Goal: Information Seeking & Learning: Learn about a topic

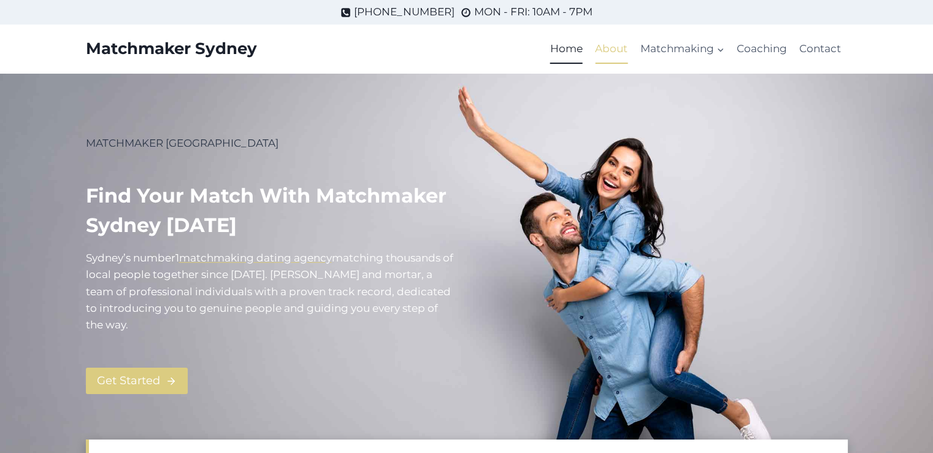
click at [606, 47] on link "About" at bounding box center [611, 48] width 45 height 29
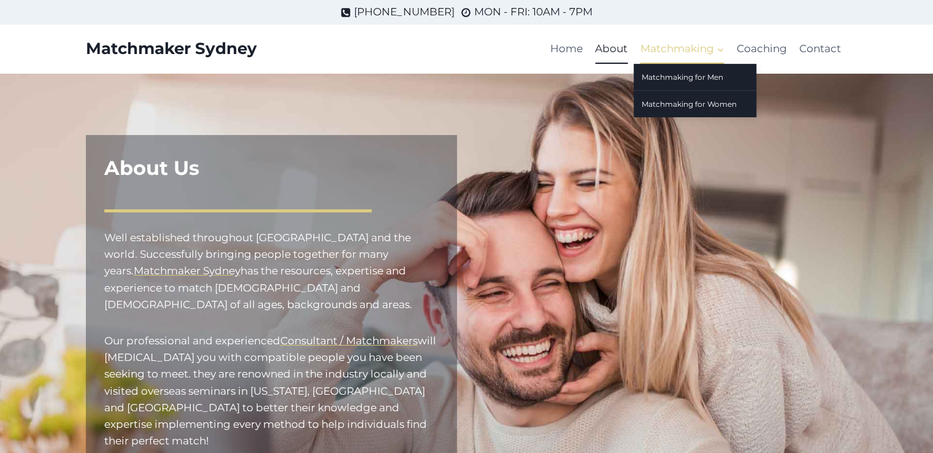
click at [690, 50] on span "Matchmaking Expand" at bounding box center [682, 48] width 84 height 17
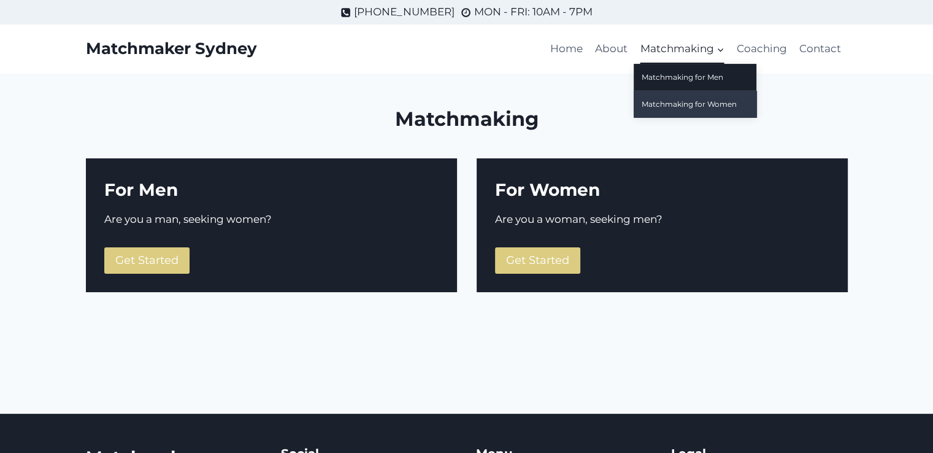
click at [705, 105] on link "Matchmaking for Women" at bounding box center [694, 104] width 123 height 26
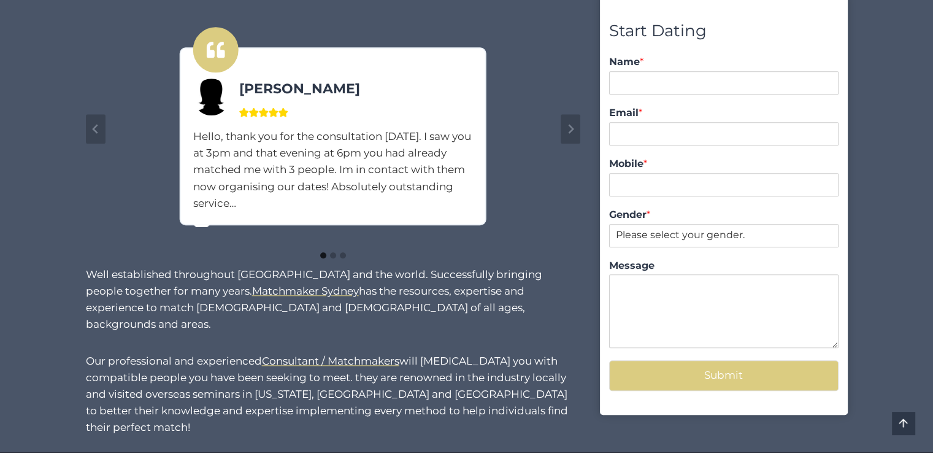
scroll to position [998, 0]
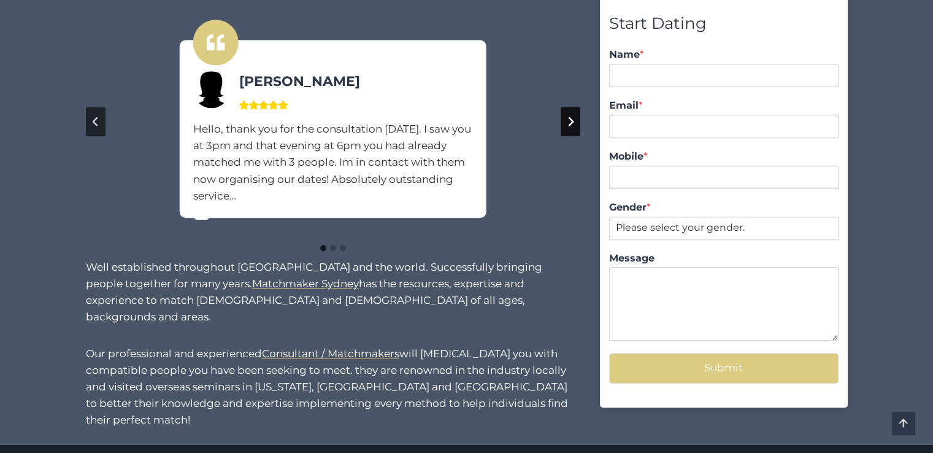
click at [569, 125] on icon "Next slide" at bounding box center [570, 122] width 10 height 10
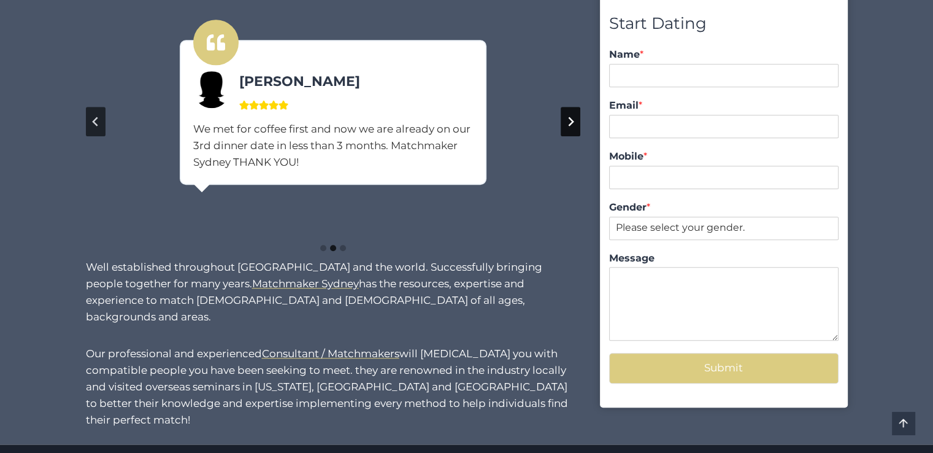
click at [570, 124] on icon "Next slide" at bounding box center [570, 122] width 10 height 10
click at [572, 117] on icon "Go to first slide" at bounding box center [570, 122] width 10 height 10
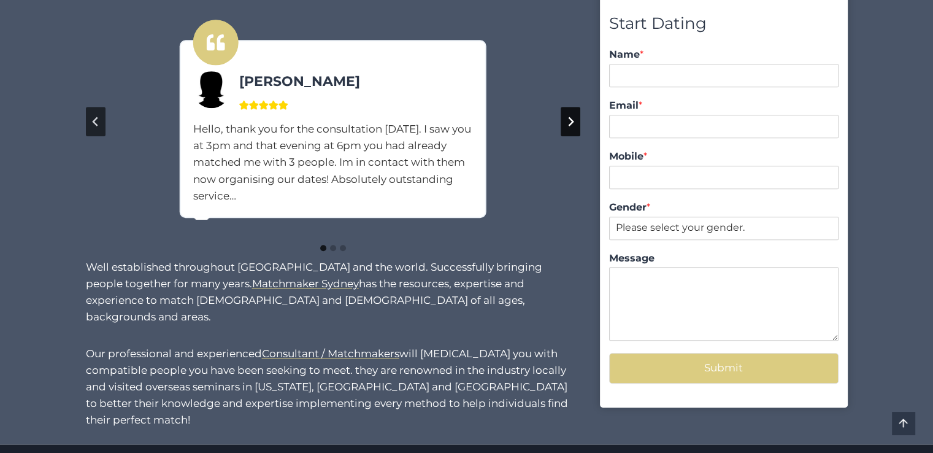
click at [572, 117] on icon "Next slide" at bounding box center [570, 122] width 10 height 10
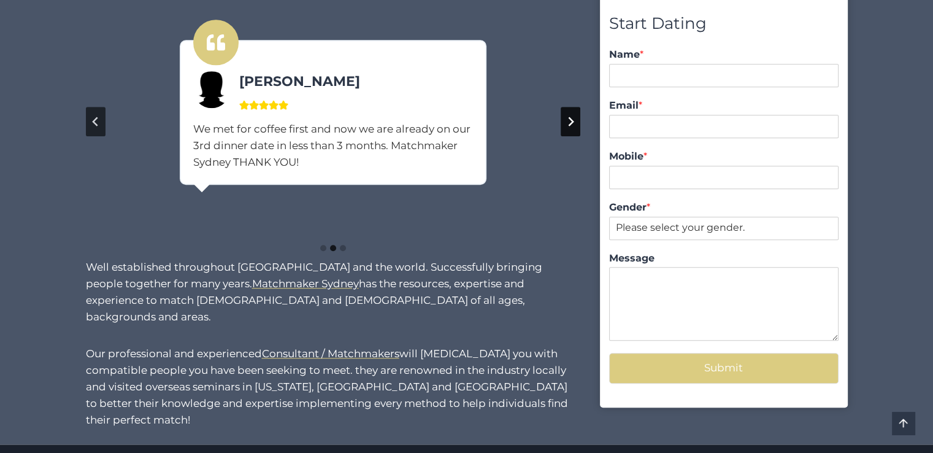
click at [572, 117] on icon "Next slide" at bounding box center [570, 122] width 10 height 10
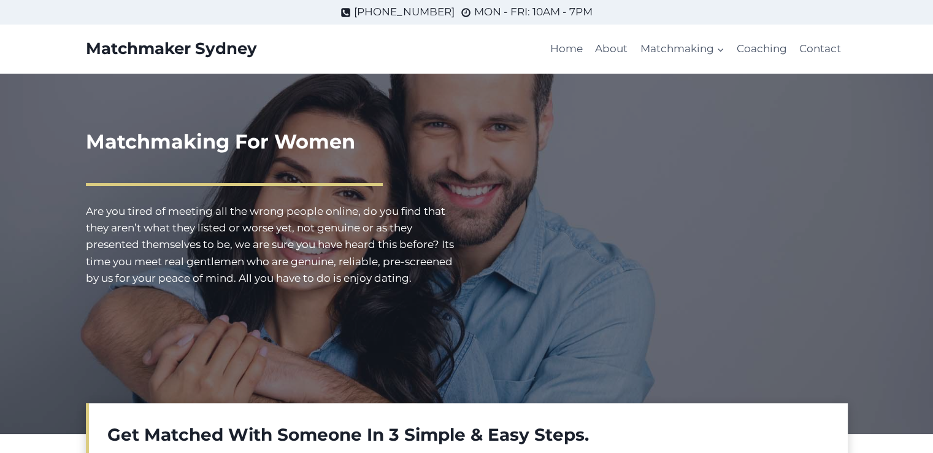
scroll to position [0, 0]
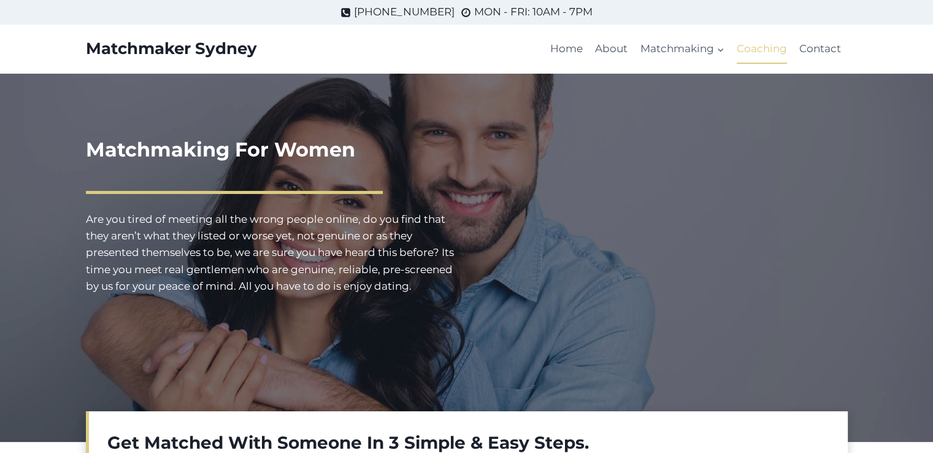
click at [747, 50] on link "Coaching" at bounding box center [761, 48] width 63 height 29
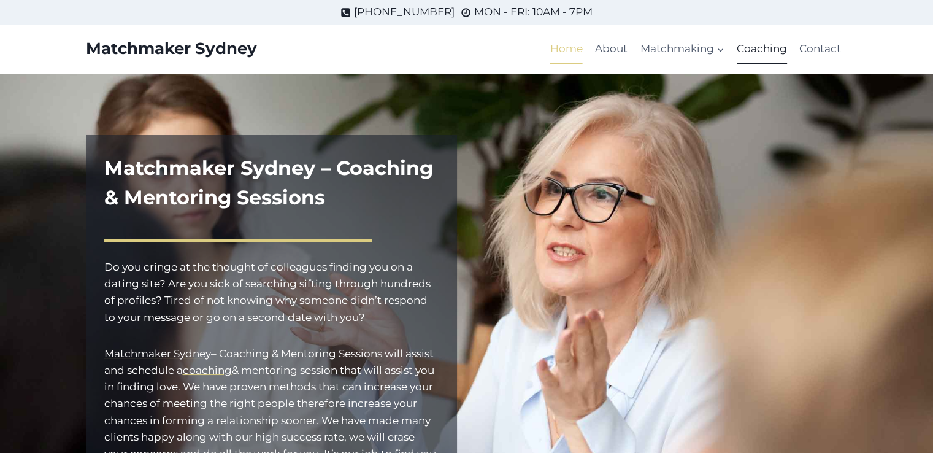
click at [568, 50] on link "Home" at bounding box center [566, 48] width 45 height 29
